Goal: Task Accomplishment & Management: Manage account settings

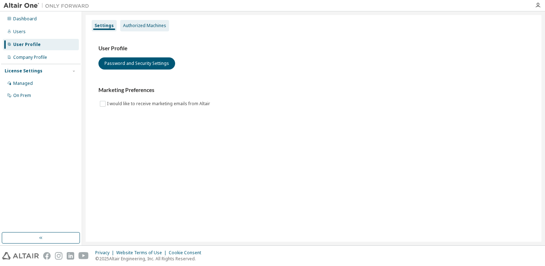
click at [134, 22] on div "Authorized Machines" at bounding box center [144, 25] width 49 height 11
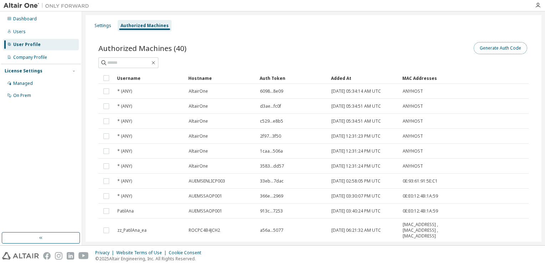
click at [511, 51] on button "Generate Auth Code" at bounding box center [500, 48] width 53 height 12
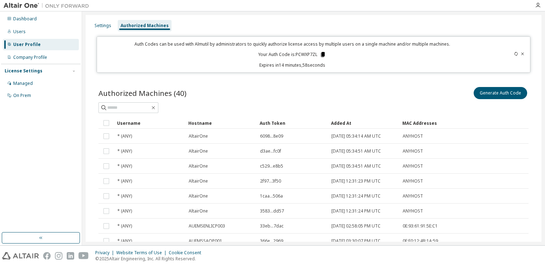
click at [321, 55] on icon at bounding box center [323, 54] width 4 height 5
